Goal: Information Seeking & Learning: Learn about a topic

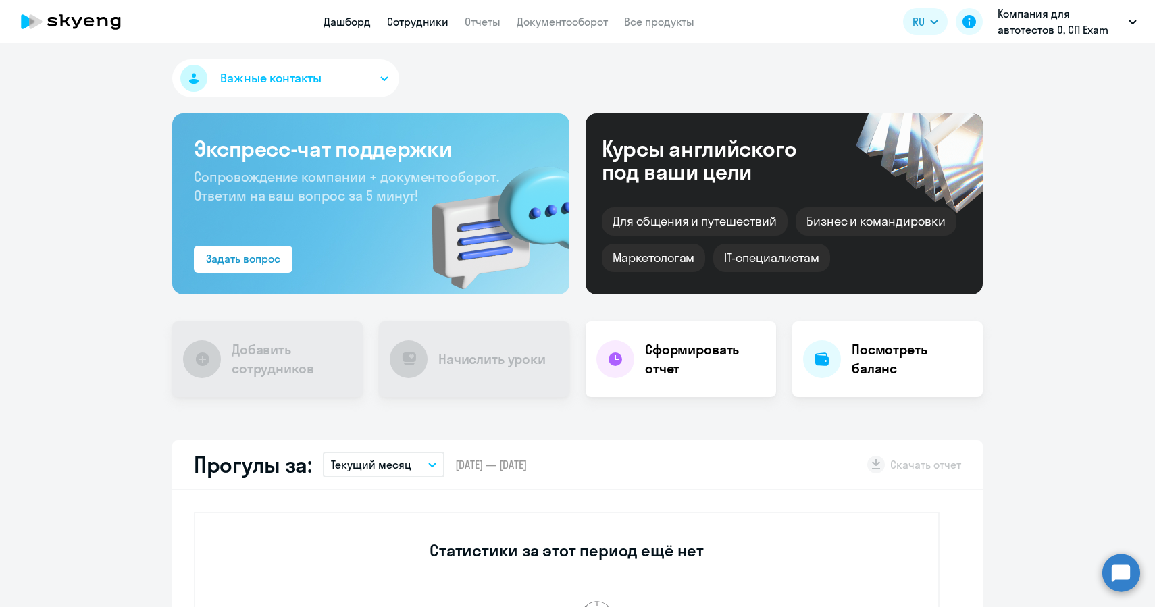
click at [403, 22] on link "Сотрудники" at bounding box center [417, 22] width 61 height 14
select select "30"
click at [405, 28] on app-menu-item-link "Сотрудники" at bounding box center [417, 22] width 61 height 17
click at [406, 23] on link "Сотрудники" at bounding box center [417, 22] width 61 height 14
click at [422, 20] on link "Сотрудники" at bounding box center [433, 22] width 61 height 14
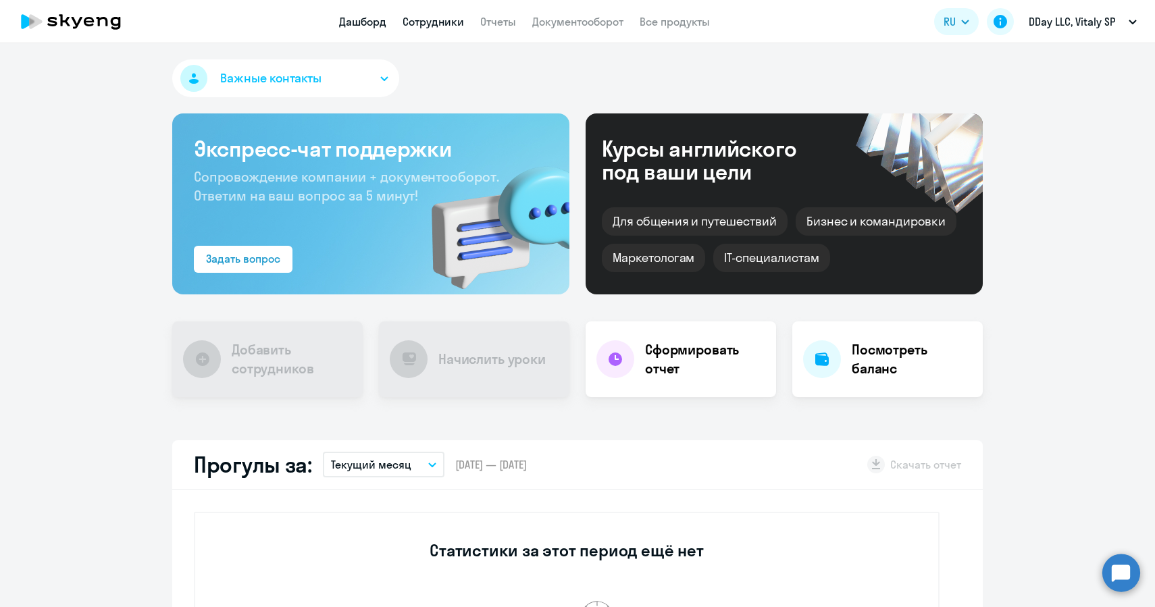
select select "30"
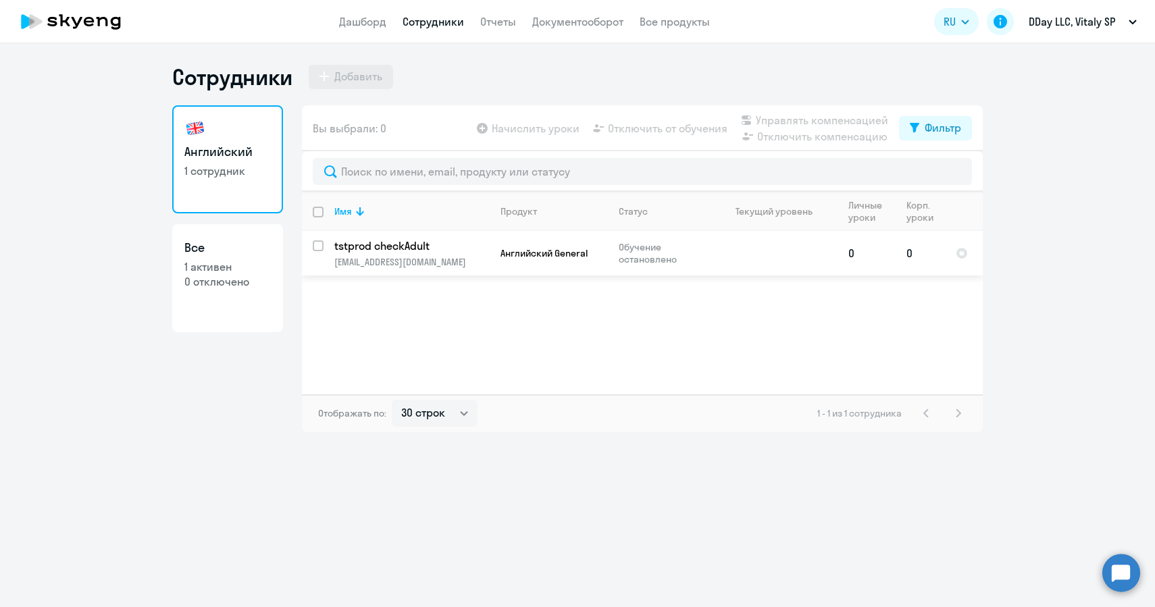
click at [397, 259] on p "check1107071222@grr.la" at bounding box center [411, 262] width 155 height 12
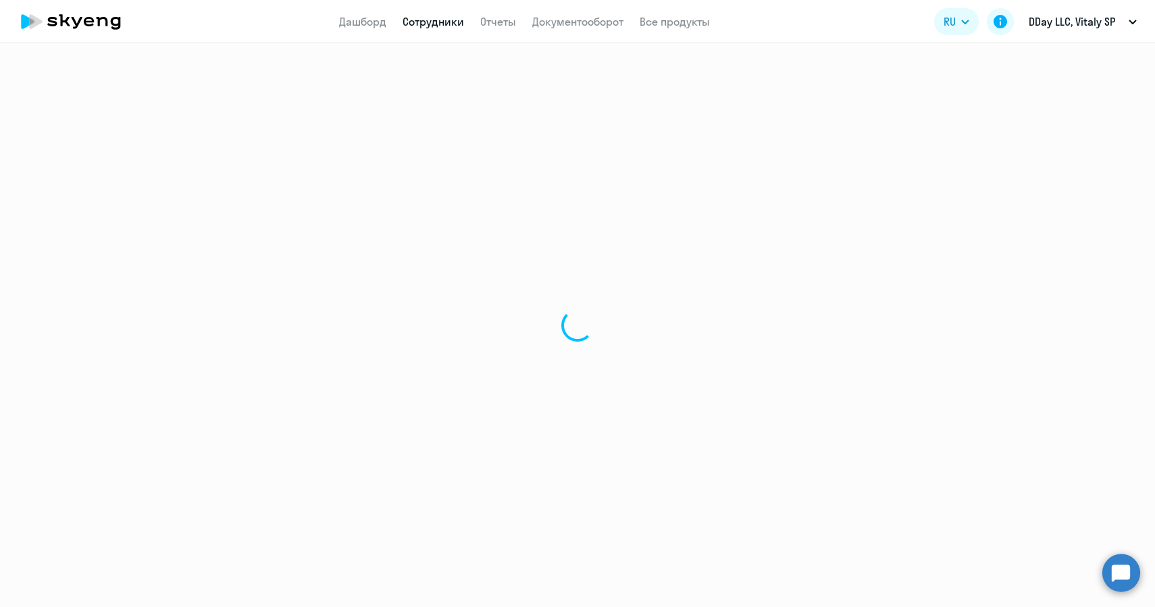
select select "english"
